Goal: Navigation & Orientation: Find specific page/section

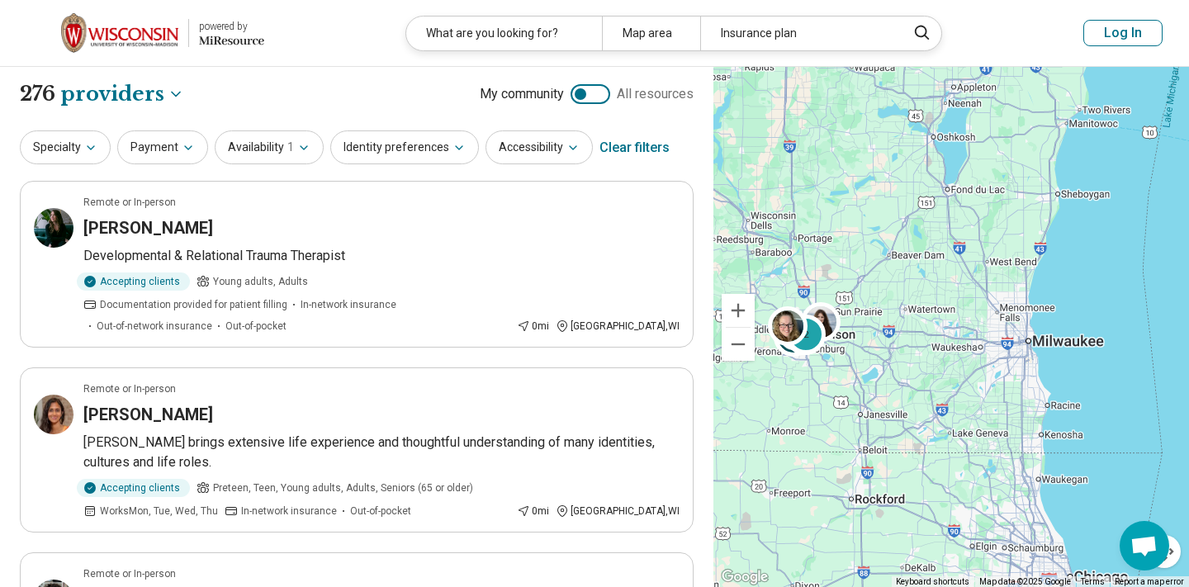
select select "********"
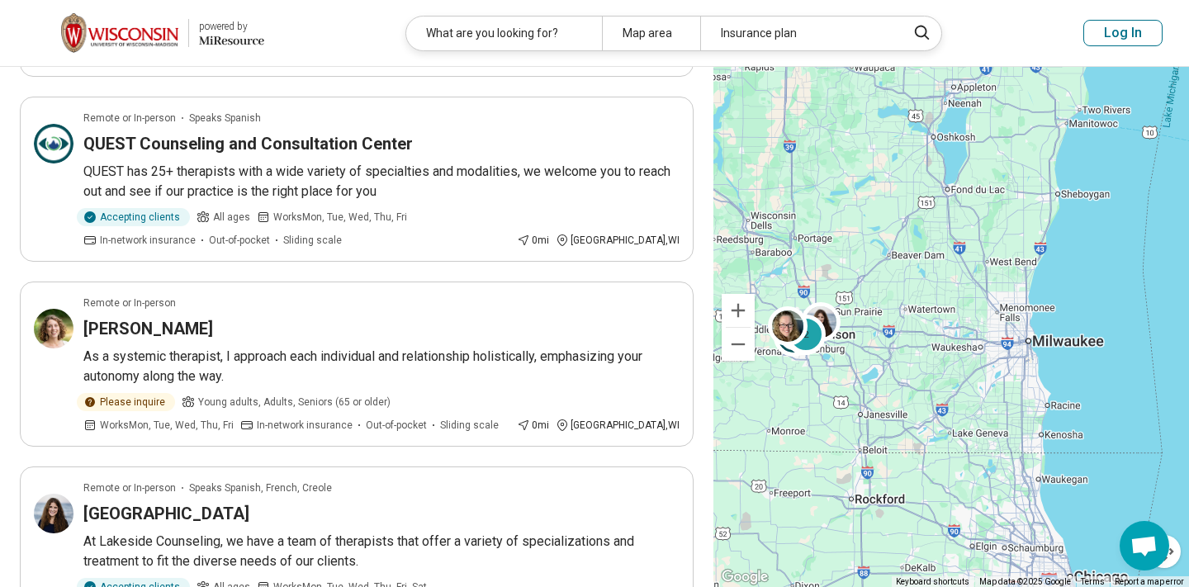
scroll to position [8, 0]
click at [1130, 21] on button "Log In" at bounding box center [1122, 33] width 79 height 26
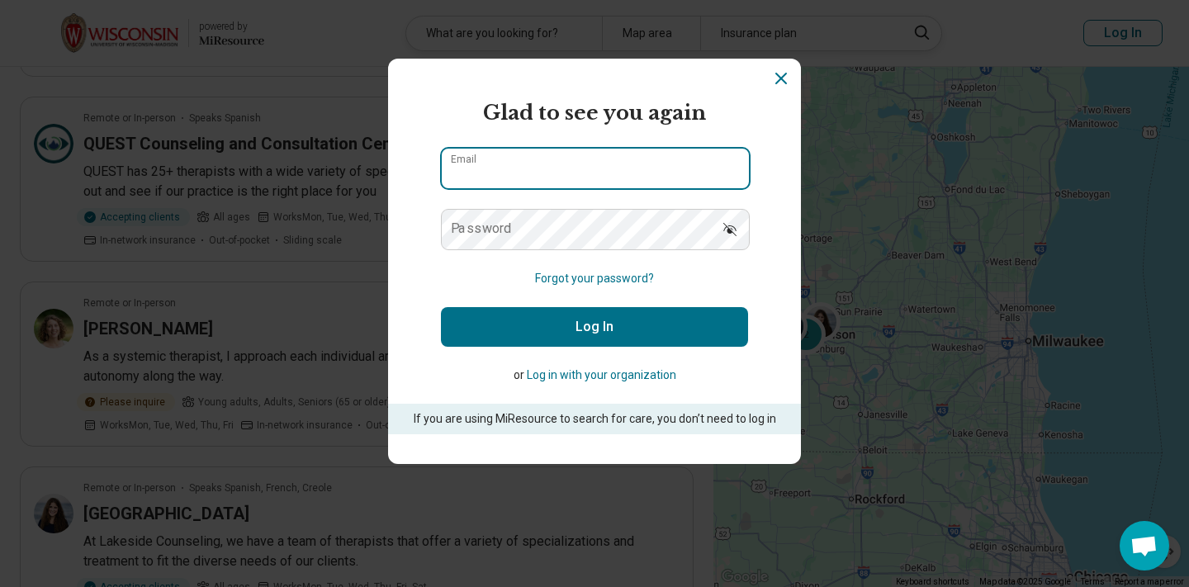
type input "**********"
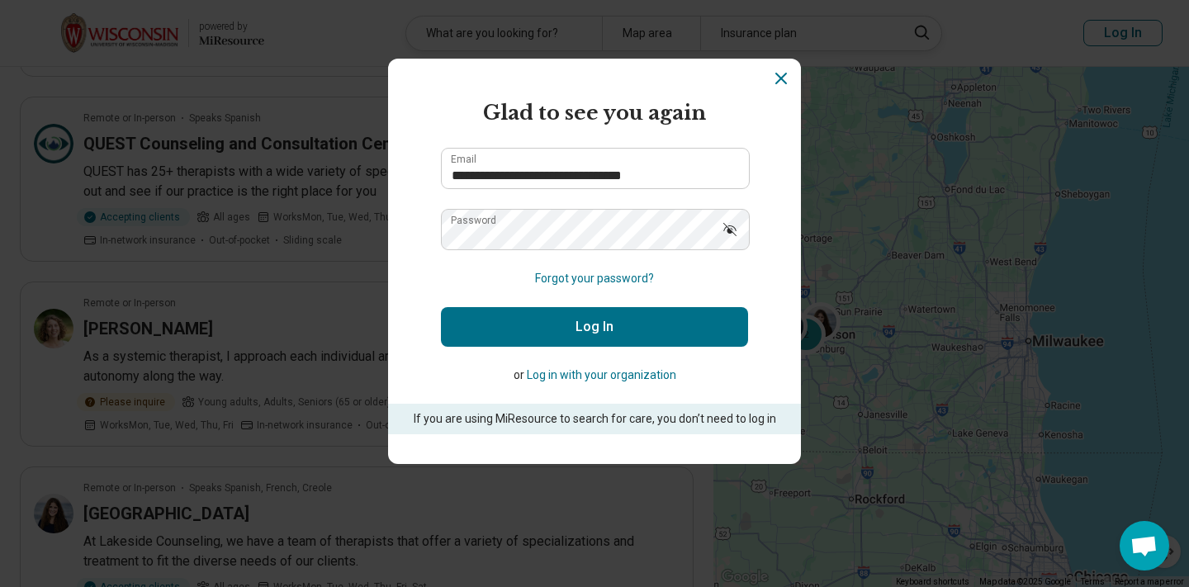
click at [578, 327] on button "Log In" at bounding box center [594, 327] width 307 height 40
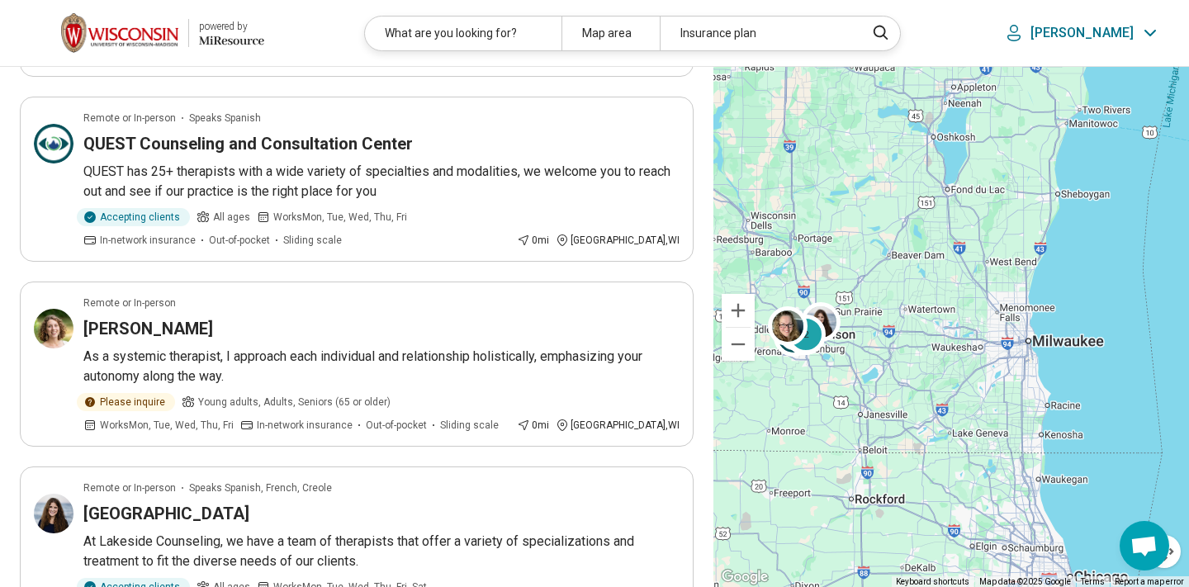
click at [1090, 28] on div "[PERSON_NAME]" at bounding box center [1081, 33] width 161 height 25
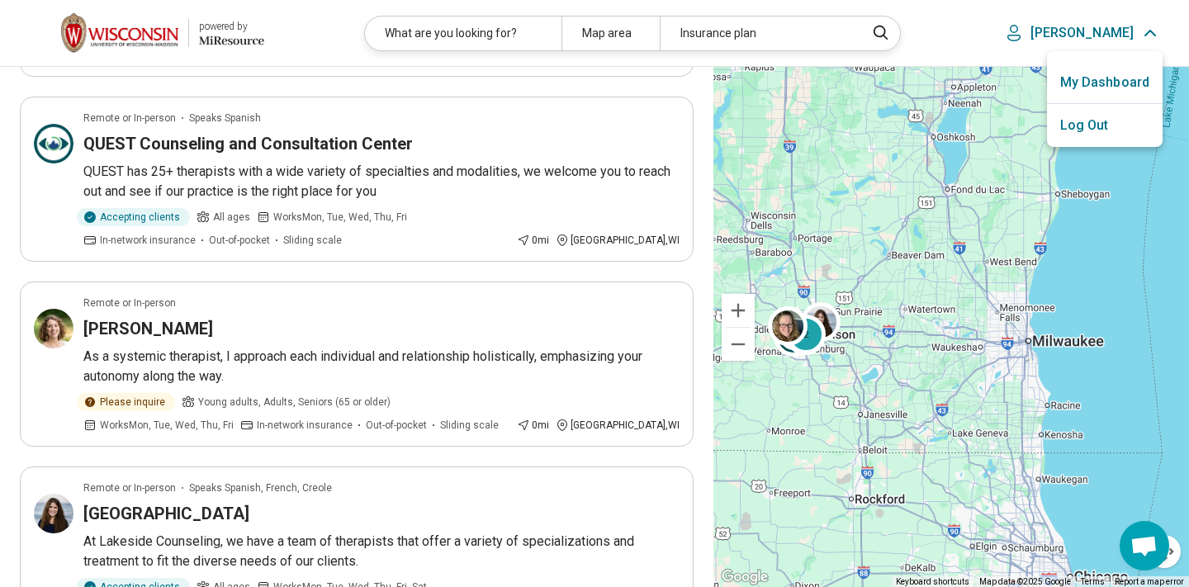
click at [1097, 83] on link "My Dashboard" at bounding box center [1105, 82] width 116 height 43
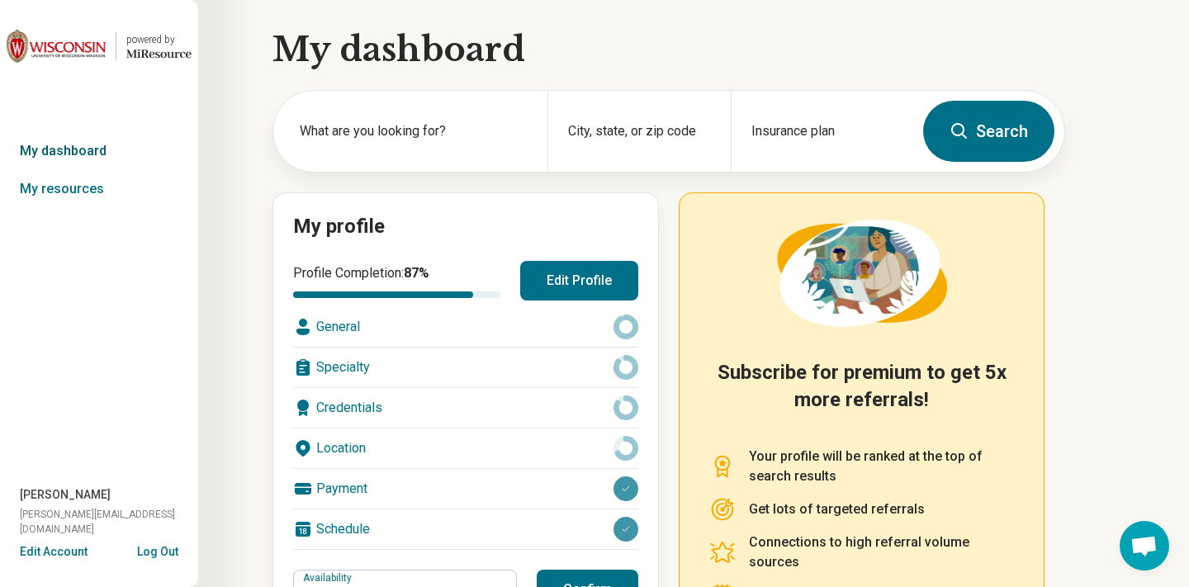
click at [66, 141] on link "My dashboard" at bounding box center [99, 151] width 198 height 38
click at [64, 187] on link "My resources" at bounding box center [99, 189] width 198 height 38
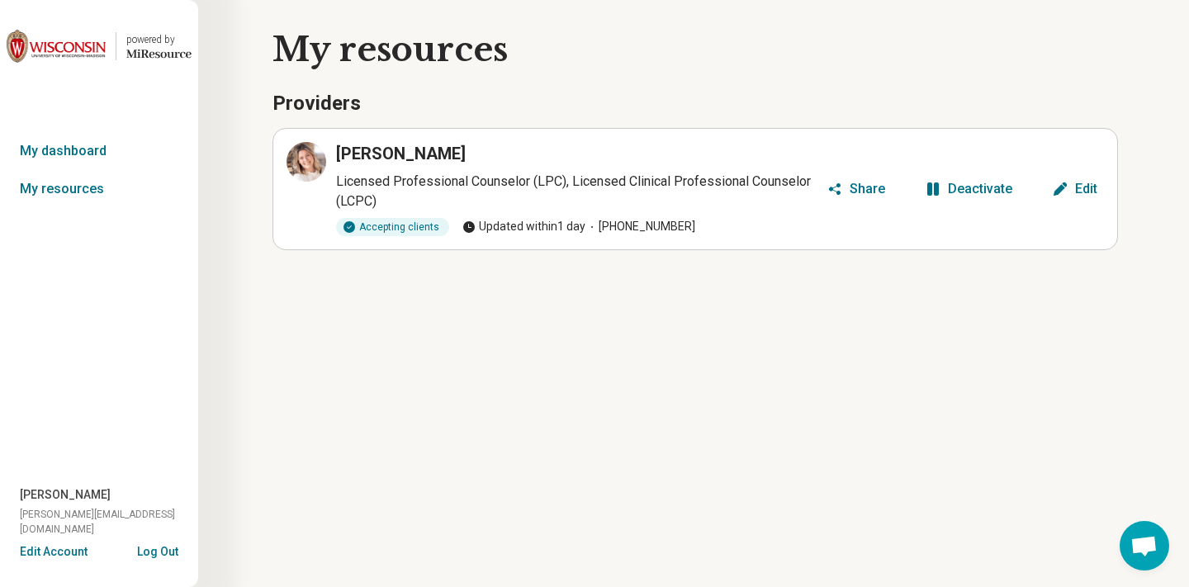
click at [144, 41] on div "powered by" at bounding box center [158, 39] width 65 height 15
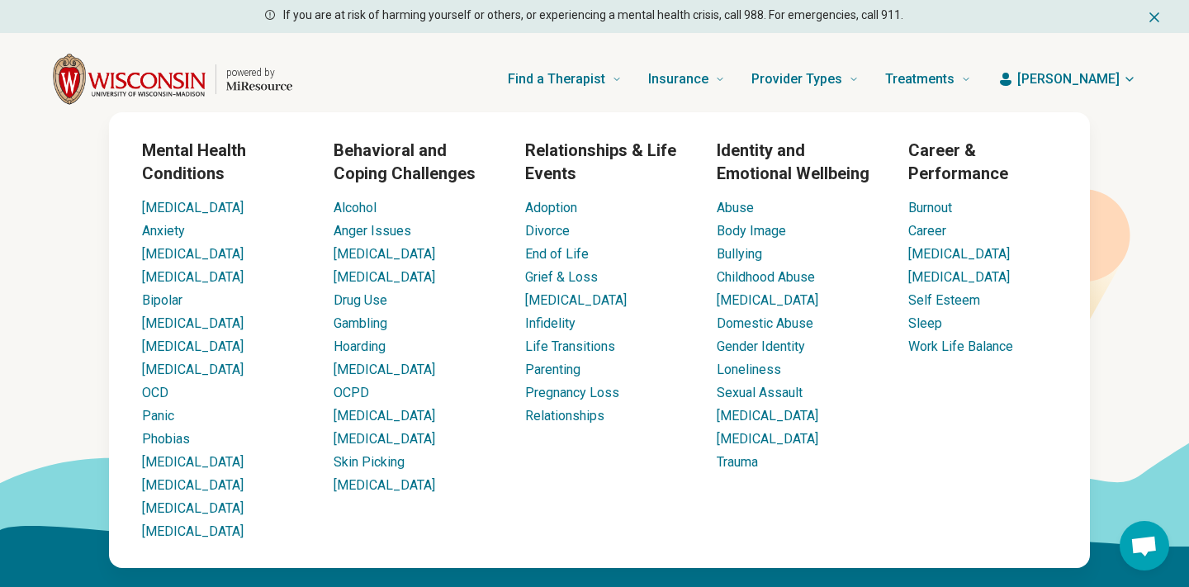
click at [501, 67] on div "Find a Therapist Mental Health Conditions [MEDICAL_DATA] Anxiety [MEDICAL_DATA]…" at bounding box center [645, 79] width 652 height 66
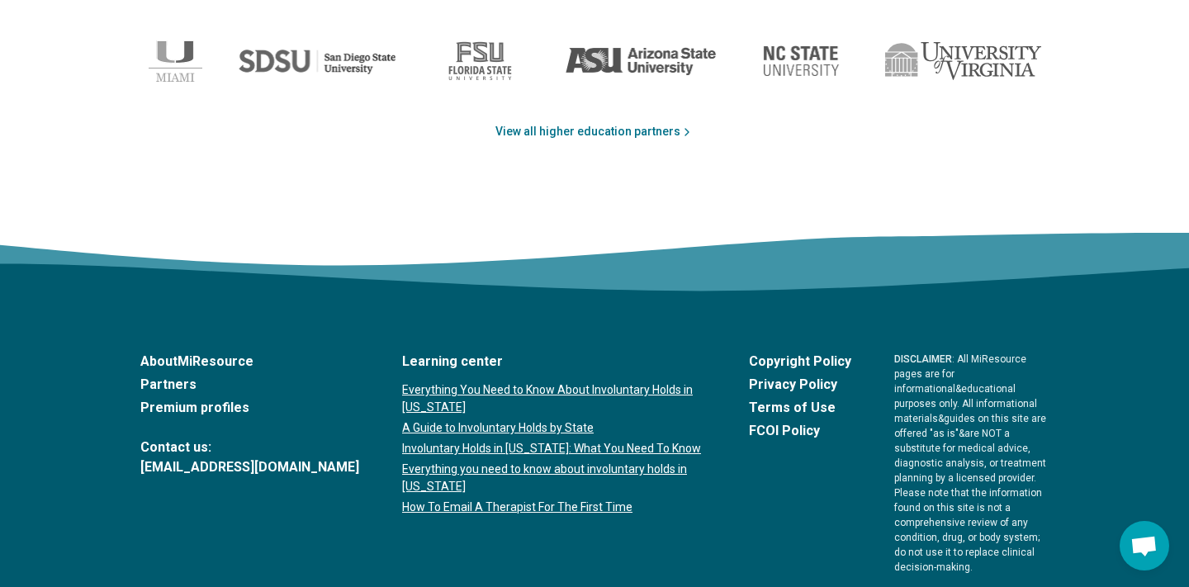
scroll to position [2813, 0]
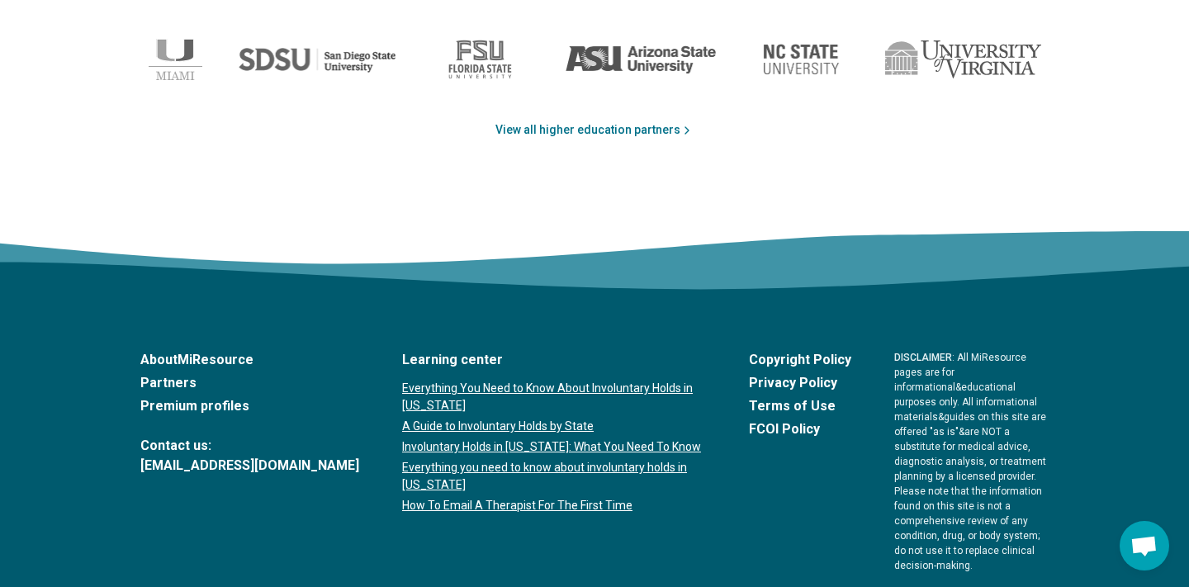
click at [215, 467] on link "[EMAIL_ADDRESS][DOMAIN_NAME]" at bounding box center [249, 466] width 219 height 20
